Goal: Information Seeking & Learning: Check status

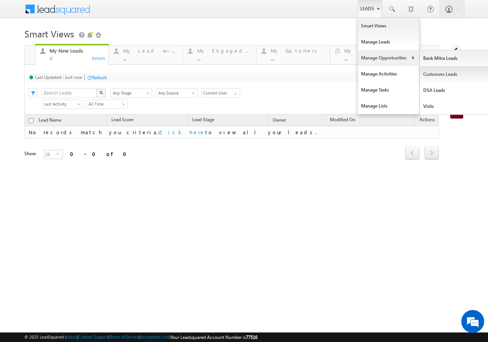
click at [439, 75] on link "Customers Leads" at bounding box center [455, 74] width 70 height 16
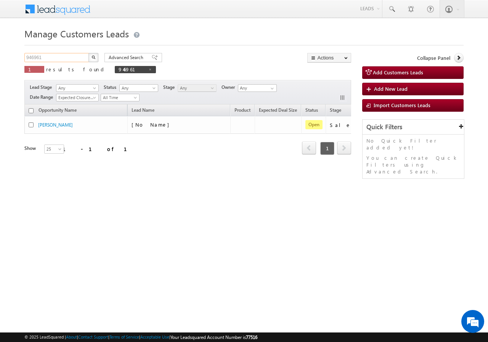
click at [63, 56] on input "946961" at bounding box center [56, 57] width 65 height 9
paste input "1539"
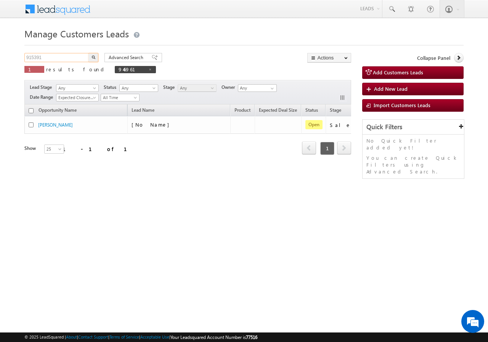
click at [87, 56] on input "915391" at bounding box center [56, 57] width 65 height 9
click at [88, 56] on input "915391" at bounding box center [56, 57] width 65 height 9
type input "915391"
click at [89, 56] on button "button" at bounding box center [93, 57] width 10 height 9
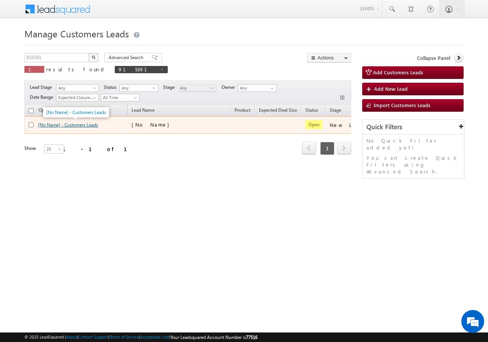
click at [77, 125] on link "[No Name] - Customers Leads" at bounding box center [68, 125] width 60 height 6
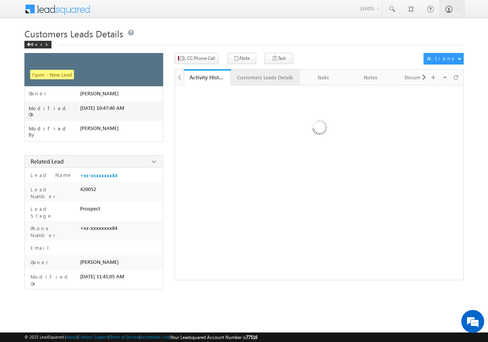
click at [243, 79] on div "Customers Leads Details" at bounding box center [265, 77] width 56 height 9
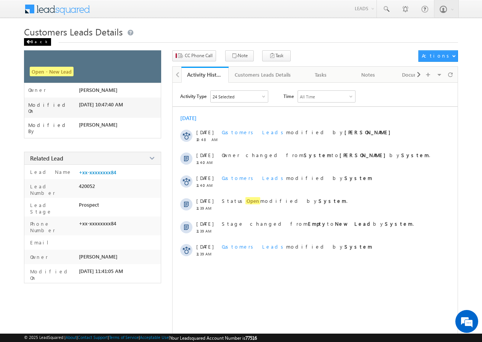
click at [33, 41] on div "Back" at bounding box center [37, 42] width 27 height 8
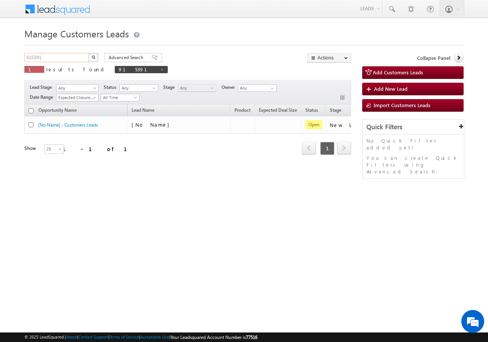
click at [58, 56] on input "915391" at bounding box center [56, 57] width 65 height 9
paste input "891720"
type input "891720"
click at [93, 58] on img "button" at bounding box center [93, 57] width 4 height 4
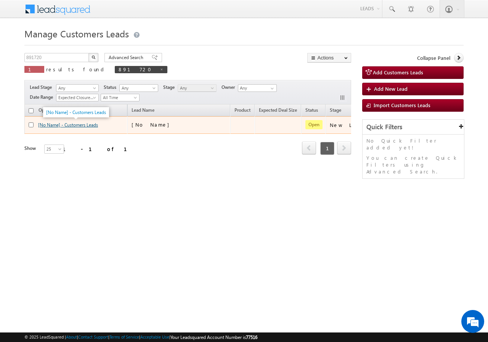
click at [73, 127] on link "[No Name] - Customers Leads" at bounding box center [68, 125] width 60 height 6
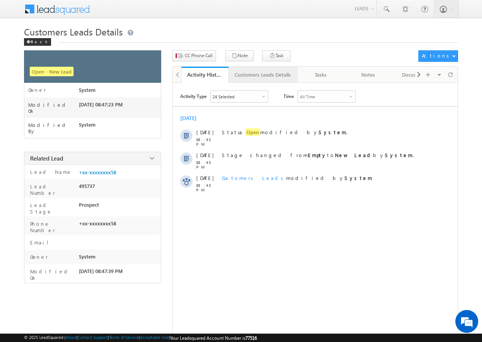
click at [251, 76] on div "Customers Leads Details" at bounding box center [263, 74] width 56 height 9
